Goal: Task Accomplishment & Management: Complete application form

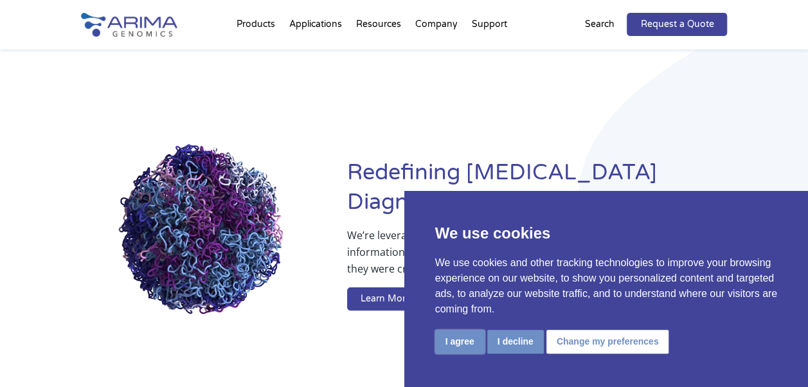
click at [470, 333] on button "I agree" at bounding box center [459, 342] width 49 height 24
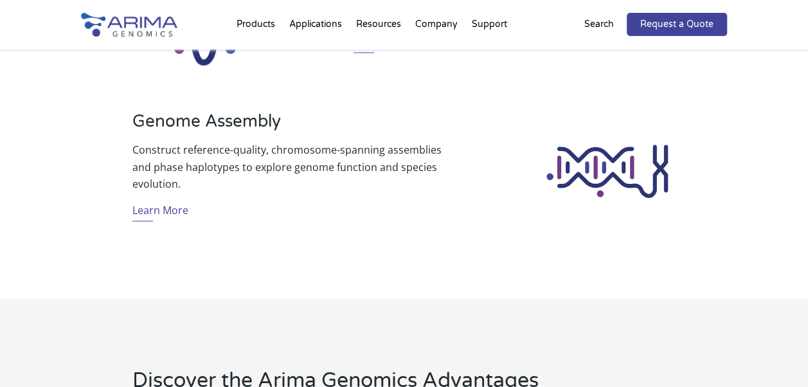
scroll to position [977, 0]
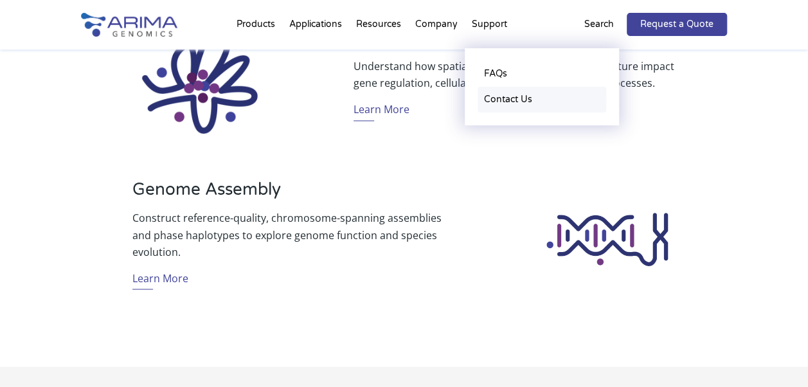
click at [502, 106] on link "Contact Us" at bounding box center [541, 100] width 128 height 26
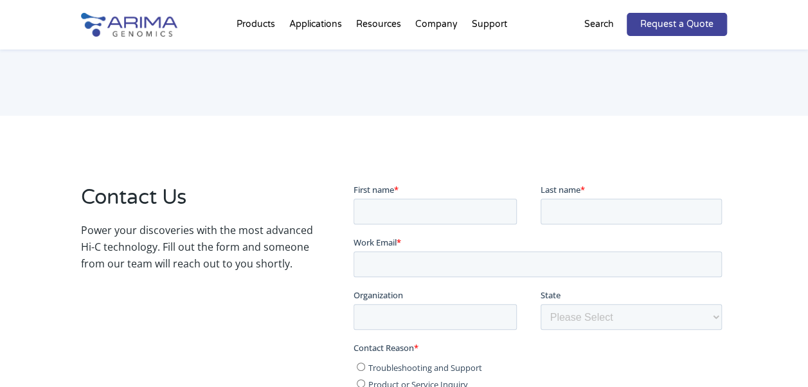
scroll to position [181, 0]
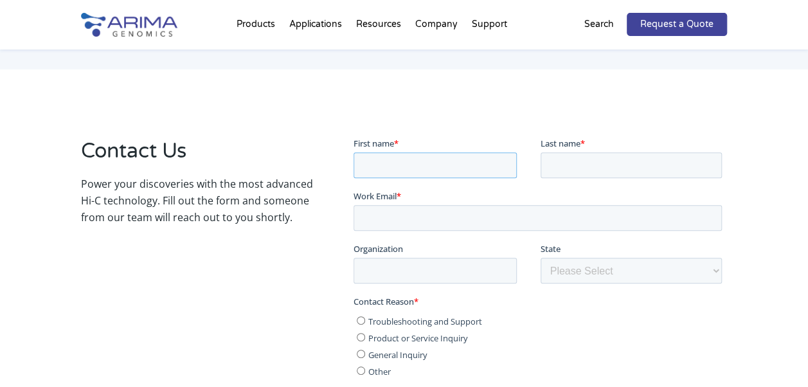
click at [443, 172] on input "First name *" at bounding box center [434, 165] width 163 height 26
type input "Julie"
type input "Zimmett"
type input "juliez@baptisthealth.net"
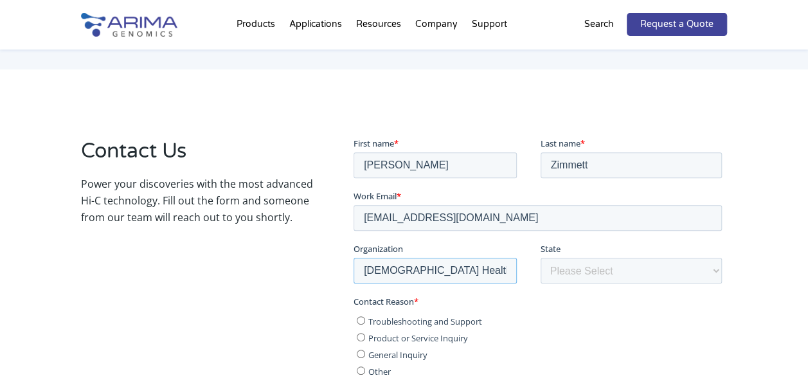
type input "Baptist Health South Florida"
select select "Florida"
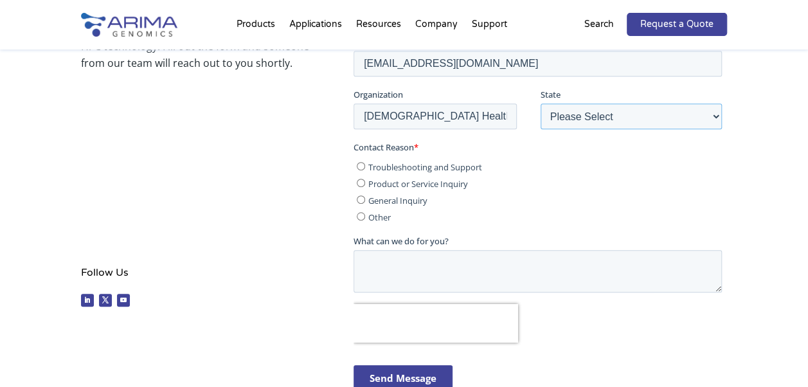
scroll to position [348, 0]
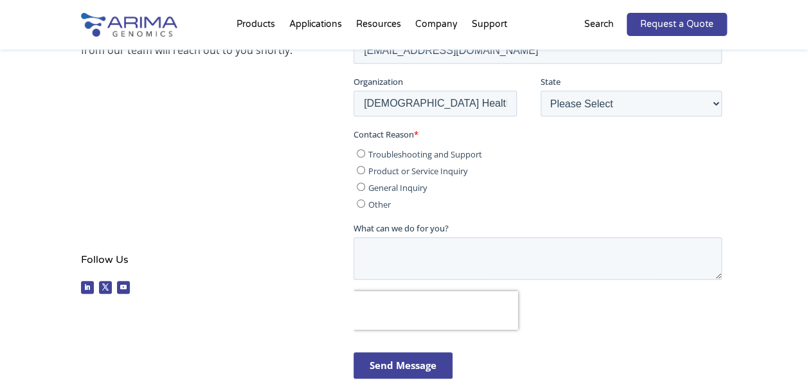
click at [360, 205] on input "Other" at bounding box center [361, 204] width 8 height 8
radio input "true"
click at [391, 245] on textarea "What can we do for you?" at bounding box center [537, 259] width 368 height 42
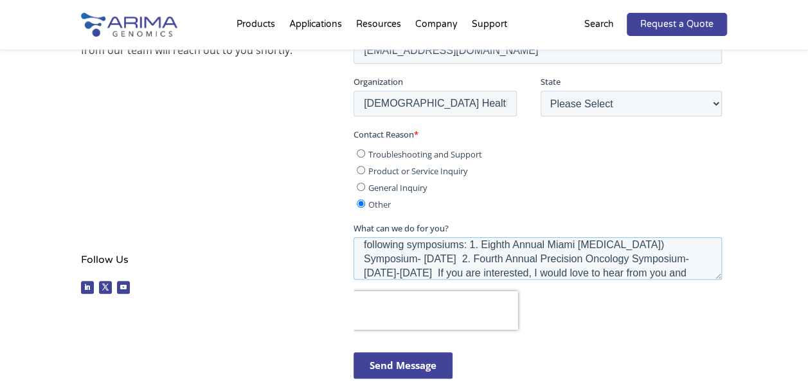
scroll to position [35, 0]
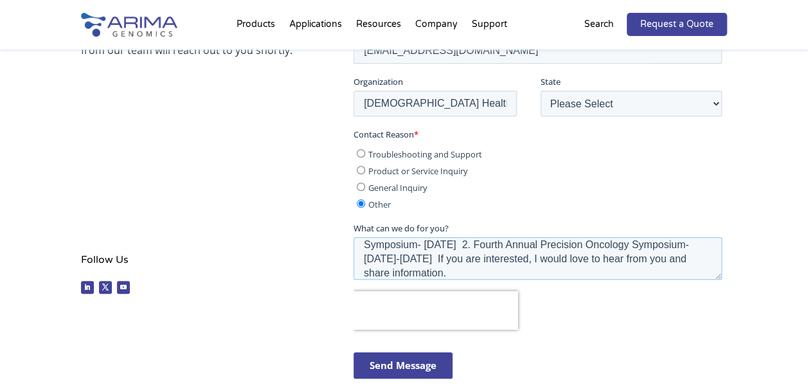
type textarea "Would Arima Genomics be interested in exhibiting at either or both of the follo…"
click at [409, 366] on input "Send Message" at bounding box center [402, 366] width 99 height 26
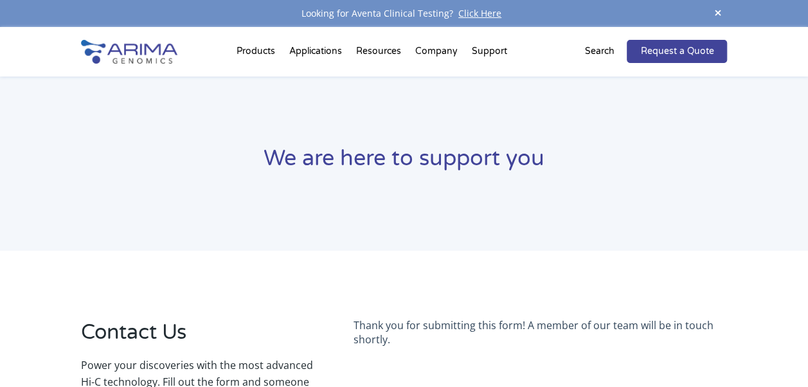
scroll to position [0, 0]
